Goal: Find specific page/section: Find specific page/section

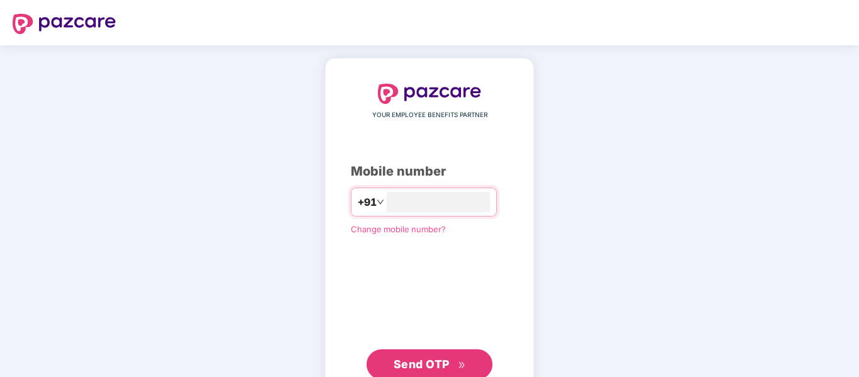
type input "*"
type input "**********"
click at [455, 362] on span "Send OTP" at bounding box center [429, 363] width 72 height 18
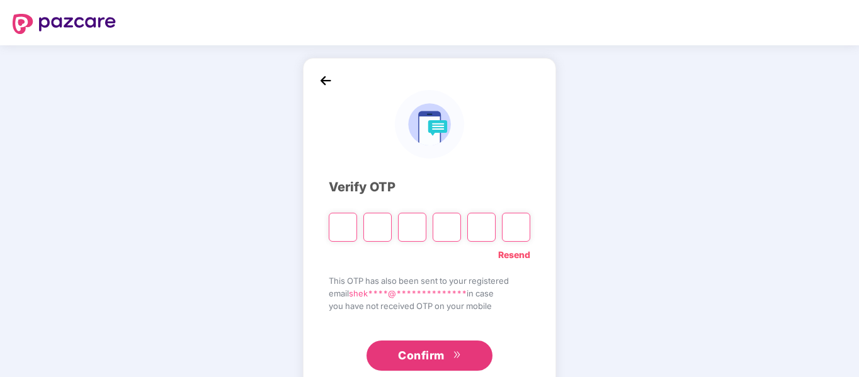
type input "*"
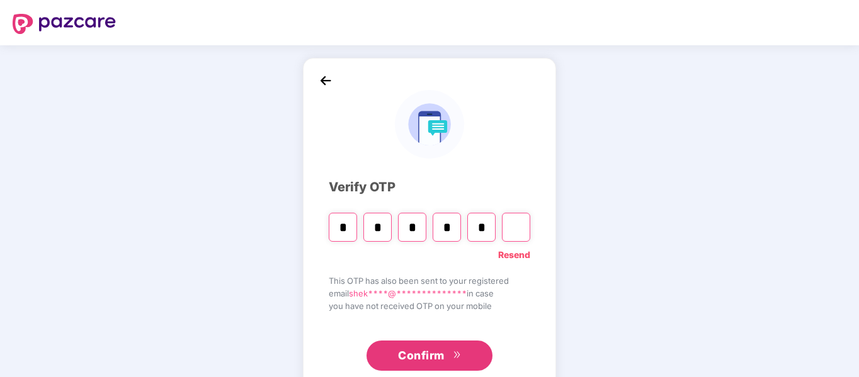
type input "*"
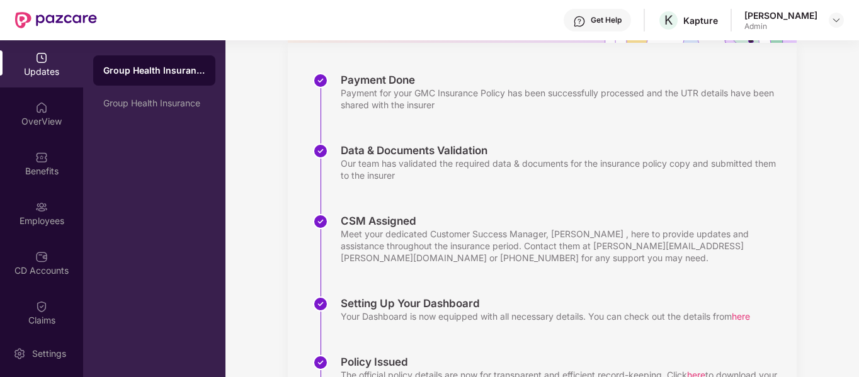
scroll to position [180, 0]
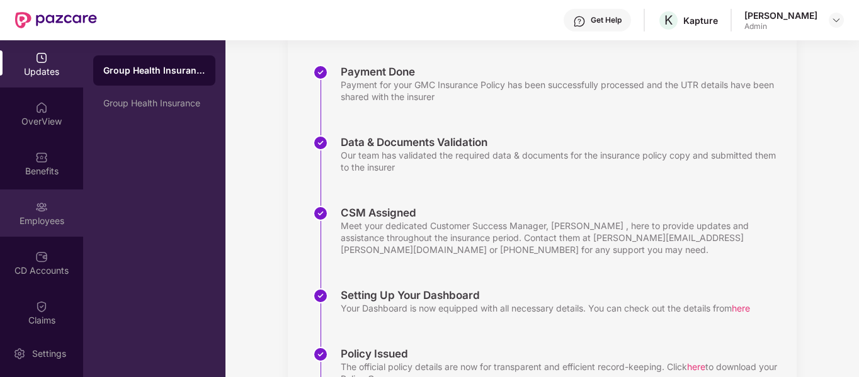
click at [40, 221] on div "Employees" at bounding box center [41, 221] width 83 height 13
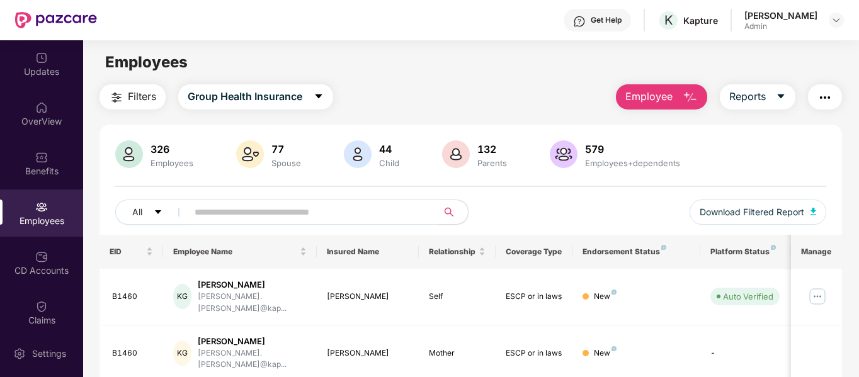
click at [200, 212] on input "text" at bounding box center [308, 212] width 226 height 19
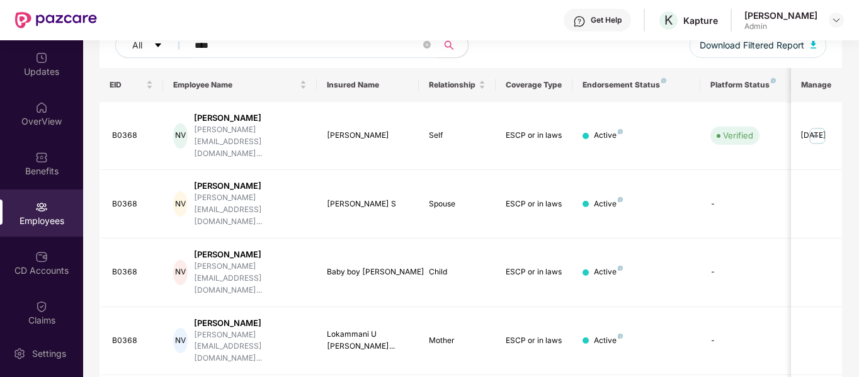
scroll to position [167, 0]
type input "****"
click at [38, 307] on img at bounding box center [41, 306] width 13 height 13
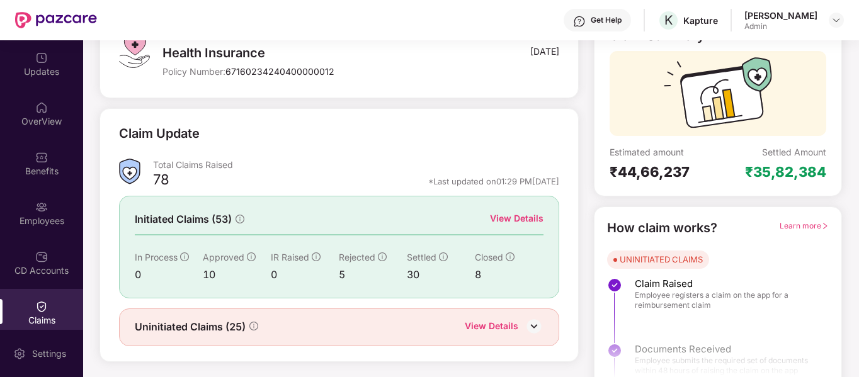
scroll to position [116, 0]
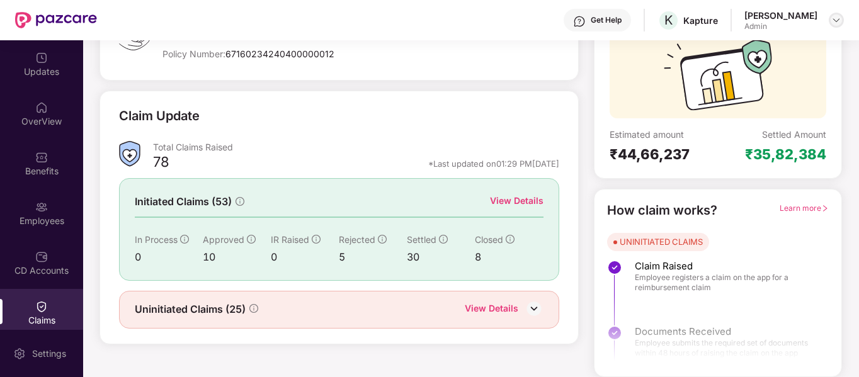
click at [835, 19] on img at bounding box center [836, 20] width 10 height 10
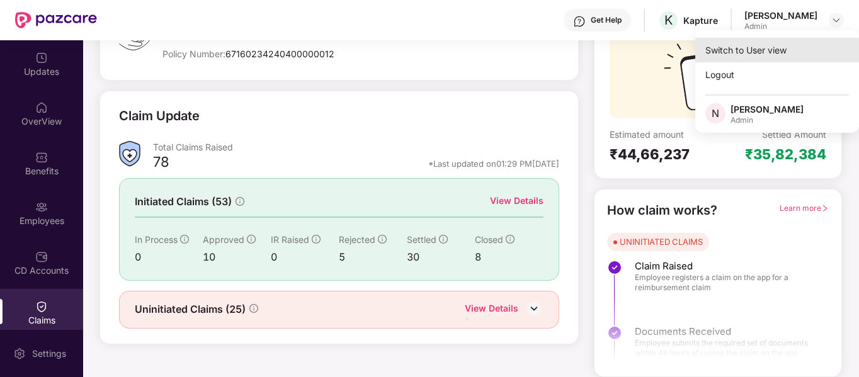
click at [726, 57] on div "Switch to User view" at bounding box center [777, 50] width 164 height 25
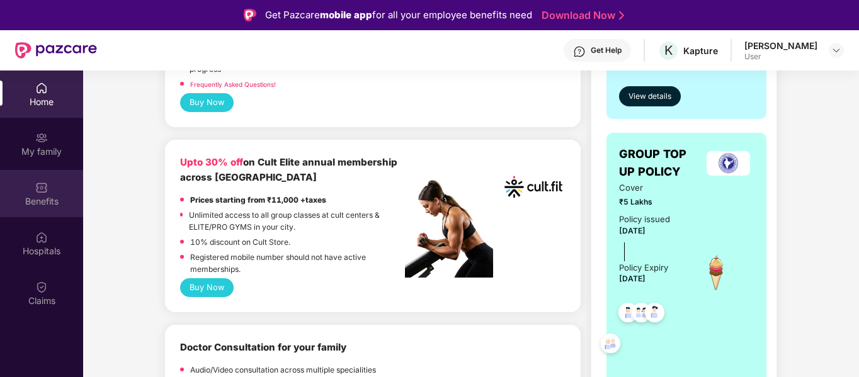
scroll to position [473, 0]
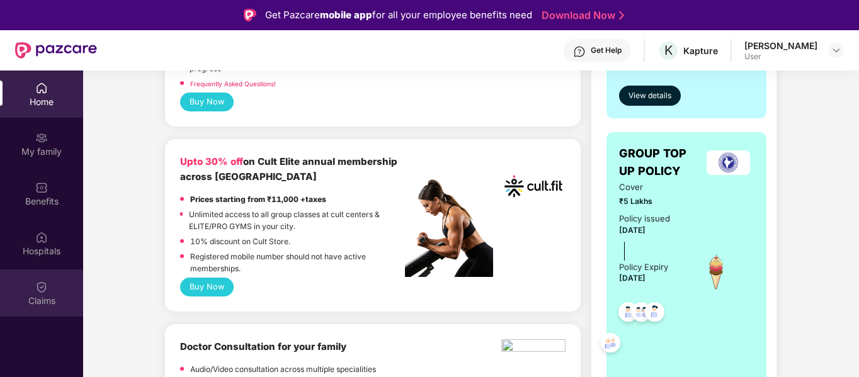
click at [35, 298] on div "Claims" at bounding box center [41, 301] width 83 height 13
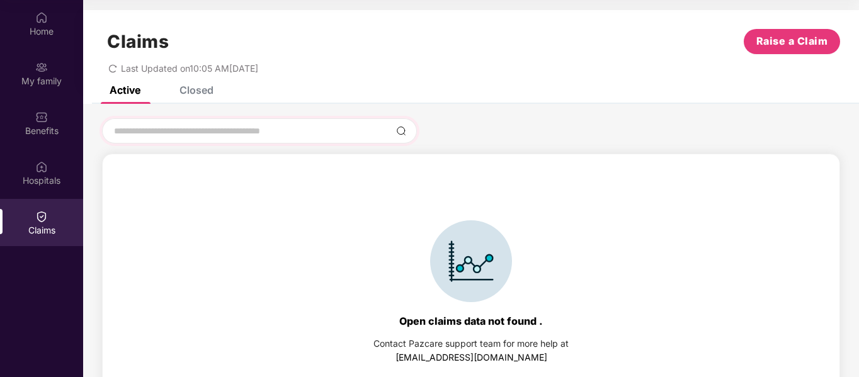
scroll to position [1, 0]
click at [189, 92] on div "Closed" at bounding box center [196, 89] width 34 height 13
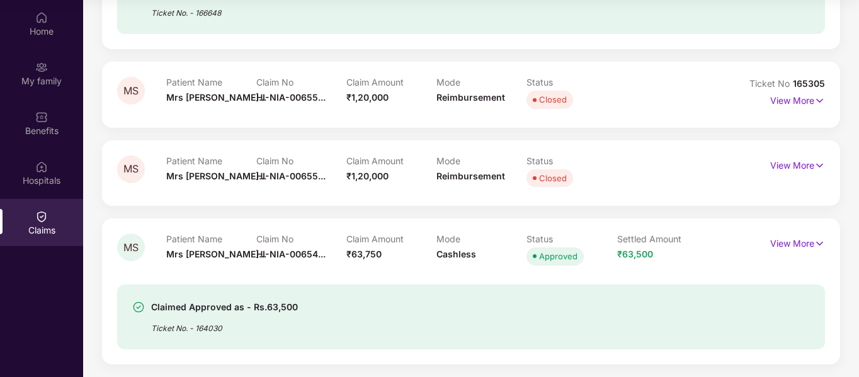
scroll to position [0, 0]
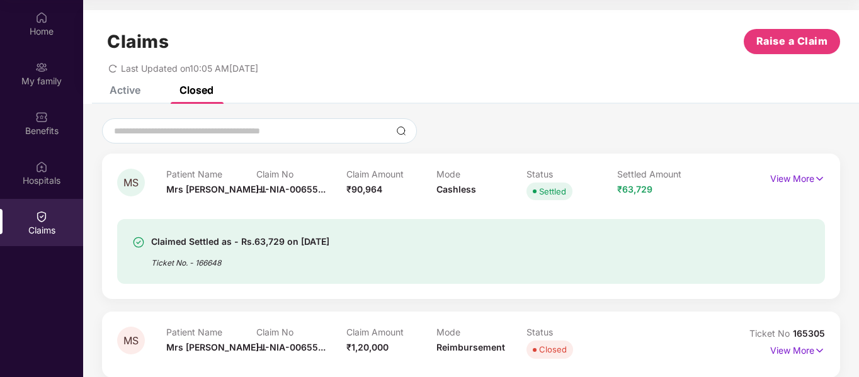
click at [119, 93] on div "Active" at bounding box center [125, 90] width 31 height 13
